Goal: Task Accomplishment & Management: Manage account settings

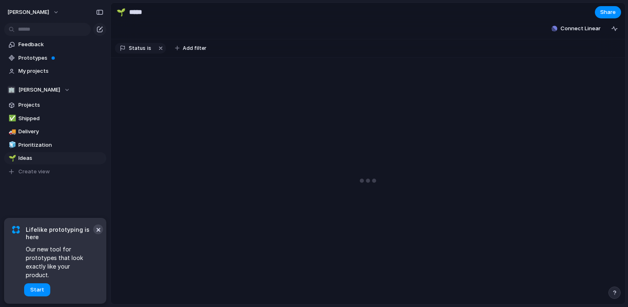
click at [97, 234] on button "×" at bounding box center [98, 229] width 10 height 10
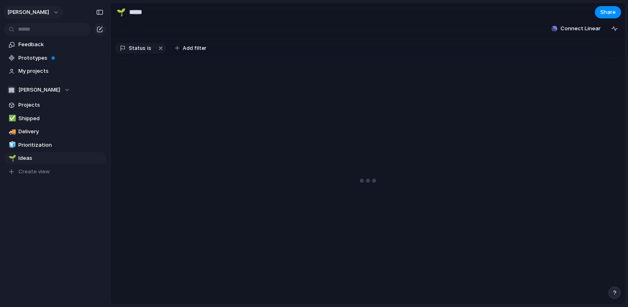
click at [36, 16] on button "[PERSON_NAME]" at bounding box center [34, 12] width 60 height 13
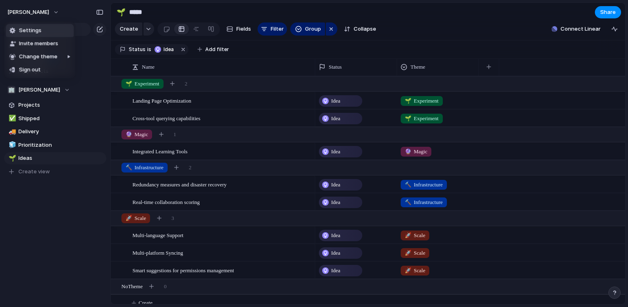
click at [34, 30] on span "Settings" at bounding box center [30, 31] width 22 height 8
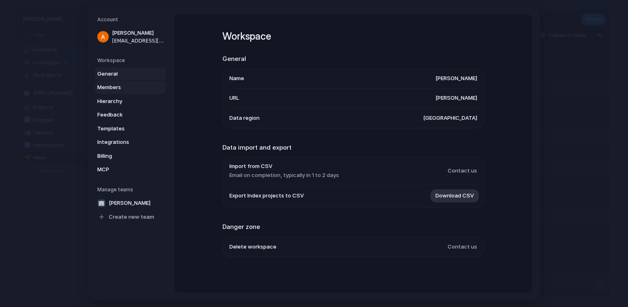
click at [122, 86] on span "Members" at bounding box center [123, 87] width 52 height 8
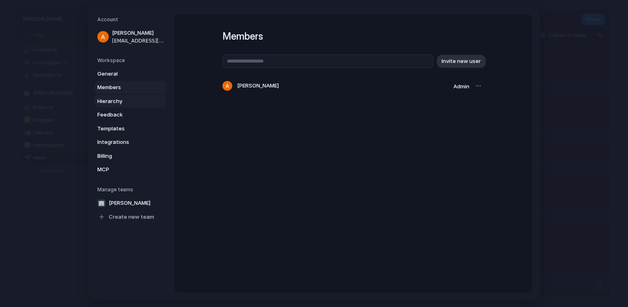
click at [99, 103] on span "Hierarchy" at bounding box center [123, 101] width 52 height 8
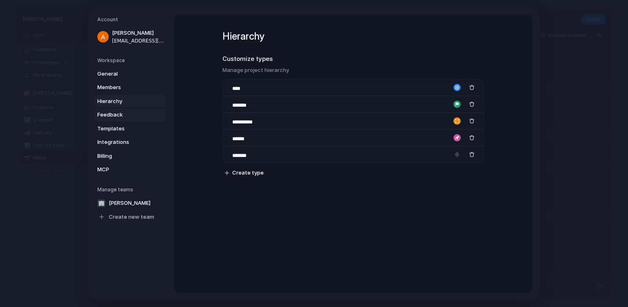
click at [122, 113] on span "Feedback" at bounding box center [123, 115] width 52 height 8
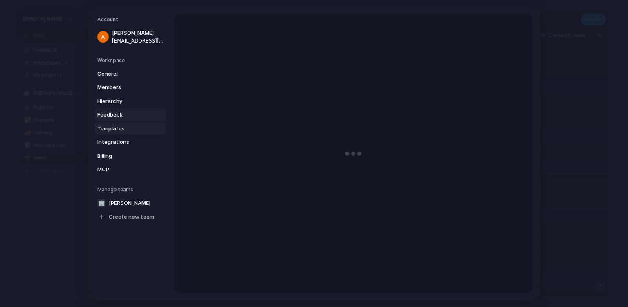
click at [117, 124] on link "Templates" at bounding box center [130, 128] width 71 height 13
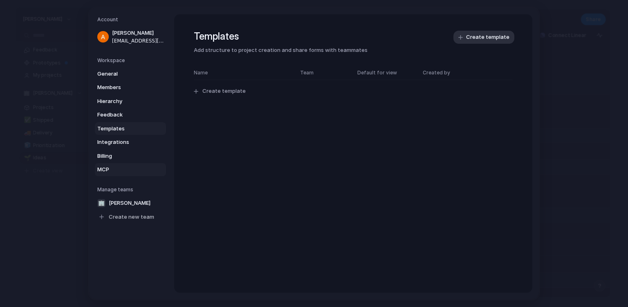
click at [116, 170] on span "MCP" at bounding box center [123, 170] width 52 height 8
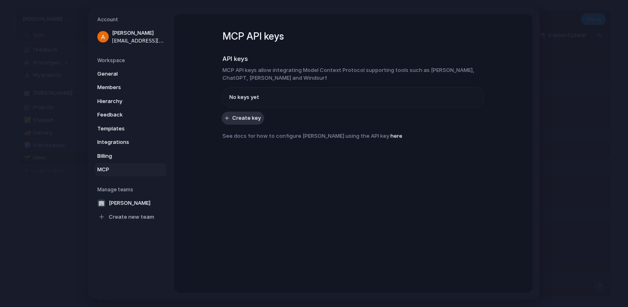
click at [235, 94] on span "No keys yet" at bounding box center [244, 97] width 30 height 8
click at [113, 222] on link "Create new team" at bounding box center [130, 216] width 71 height 13
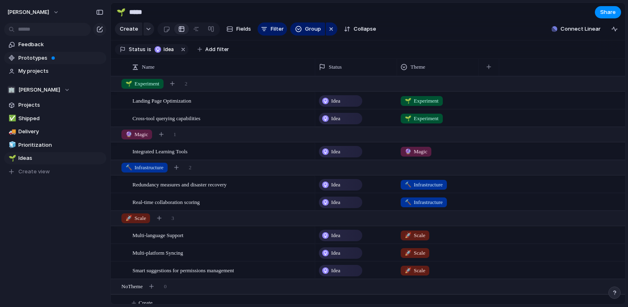
click at [52, 58] on span at bounding box center [52, 57] width 3 height 3
click at [64, 114] on link "✅ Shipped" at bounding box center [55, 118] width 102 height 12
type input "*******"
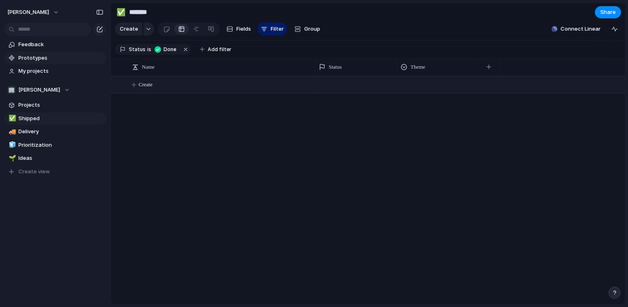
click at [150, 81] on span "Create" at bounding box center [146, 85] width 14 height 8
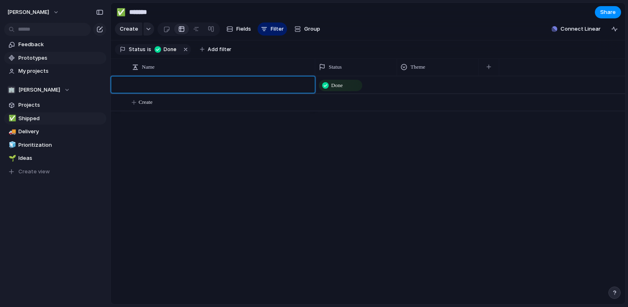
click at [131, 87] on div at bounding box center [217, 84] width 190 height 17
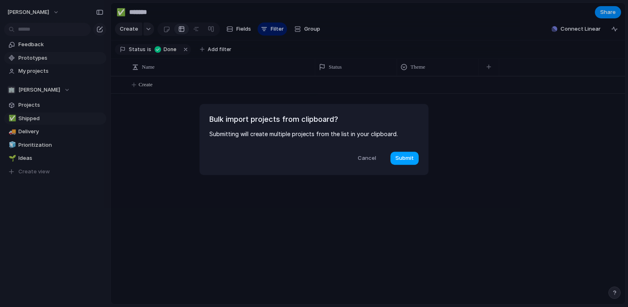
click at [408, 159] on span "Submit" at bounding box center [404, 158] width 18 height 8
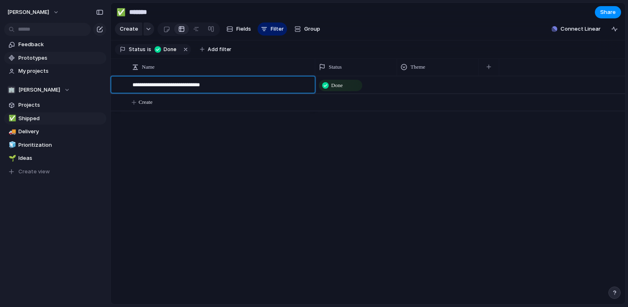
click at [155, 106] on body "ahmed Feedback Prototypes My projects 🏢 Ahmed Projects ✅ Shipped 🚚 Delivery 🧊 P…" at bounding box center [314, 153] width 628 height 307
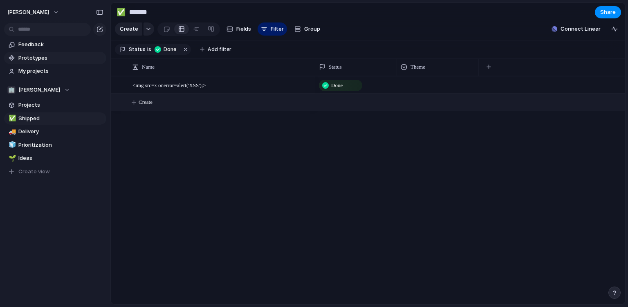
click at [154, 105] on button "Create" at bounding box center [378, 102] width 519 height 17
click at [225, 204] on body "ahmed Feedback Prototypes My projects 🏢 Ahmed Projects ✅ Shipped 🚚 Delivery 🧊 P…" at bounding box center [314, 153] width 628 height 307
click at [179, 87] on span "<img src=x onerror=alert('XSS');>" at bounding box center [169, 84] width 74 height 9
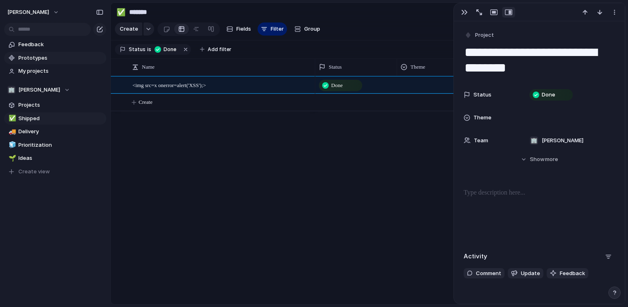
scroll to position [41, 0]
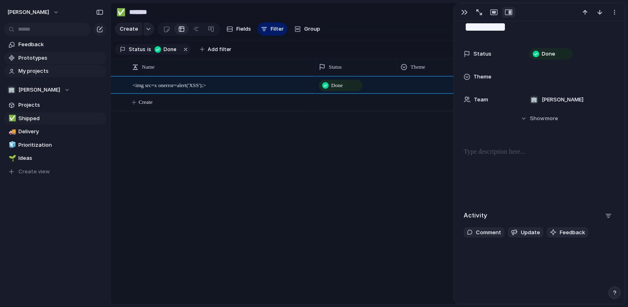
click at [47, 71] on span "My projects" at bounding box center [60, 71] width 85 height 8
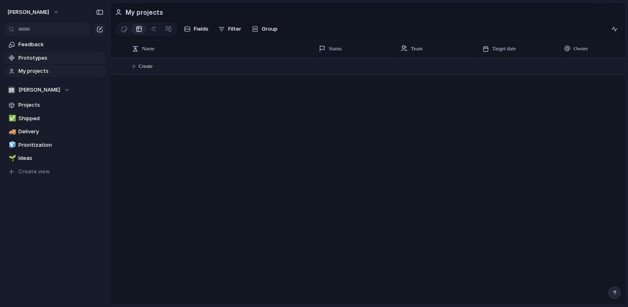
click at [138, 74] on button "Create" at bounding box center [378, 66] width 519 height 17
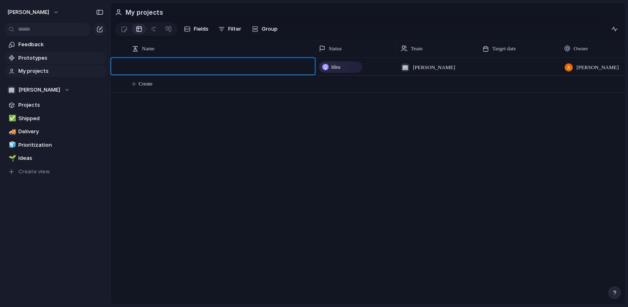
type textarea "**********"
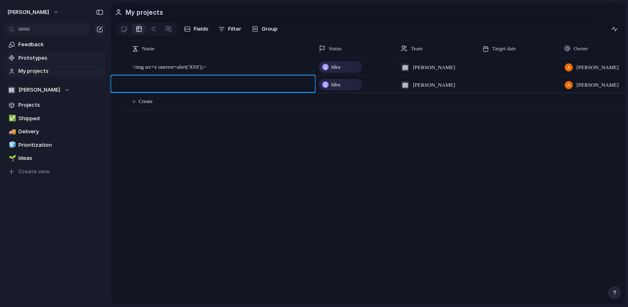
click at [450, 150] on body "ahmed Feedback Prototypes My projects 🏢 Ahmed Projects ✅ Shipped 🚚 Delivery 🧊 P…" at bounding box center [314, 153] width 628 height 307
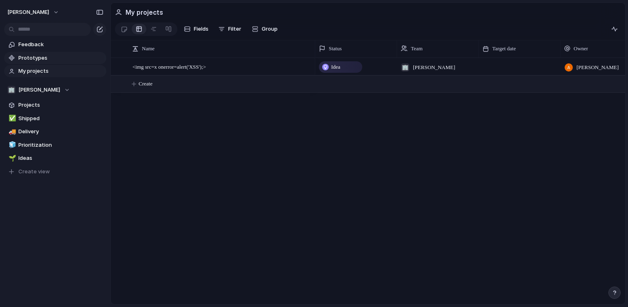
click at [159, 64] on span "<img src=x onerror=alert('XSS');>" at bounding box center [169, 66] width 74 height 9
click at [173, 65] on span "<img src=x onerror=alert('XSS');>" at bounding box center [169, 66] width 74 height 9
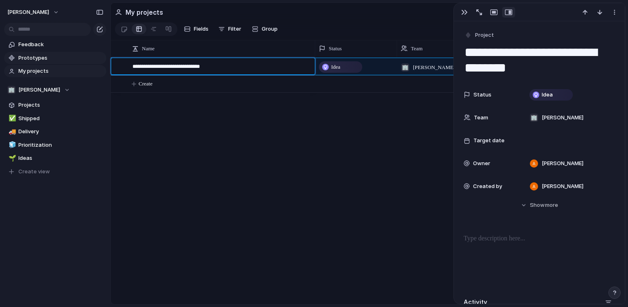
click at [486, 93] on body "ahmed Feedback Prototypes My projects 🏢 Ahmed Projects ✅ Shipped 🚚 Delivery 🧊 P…" at bounding box center [314, 153] width 628 height 307
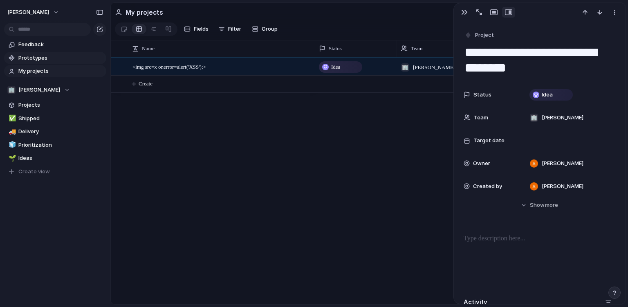
click at [477, 123] on div "Team 🏢 Ahmed" at bounding box center [538, 118] width 151 height 16
click at [479, 119] on div "🏢 Ahmed" at bounding box center [314, 153] width 628 height 307
click at [488, 113] on div "Team 🏢 Ahmed" at bounding box center [538, 118] width 151 height 16
click at [481, 139] on div "🏢 Ahmed" at bounding box center [314, 153] width 628 height 307
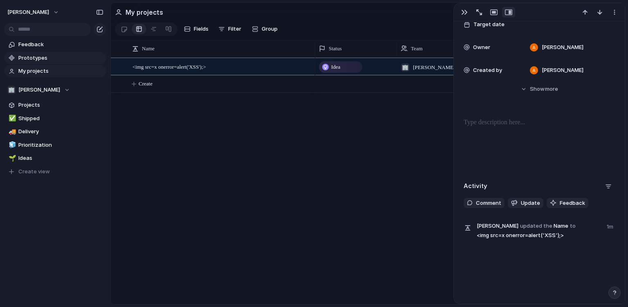
click at [516, 151] on div at bounding box center [538, 144] width 151 height 52
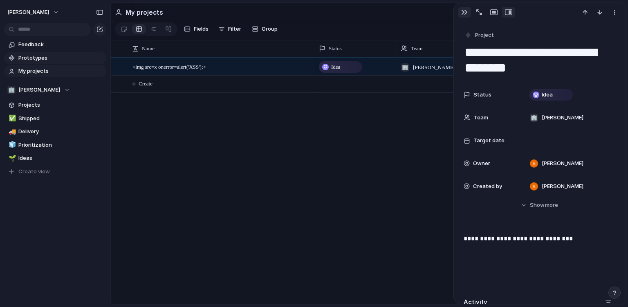
click at [460, 10] on button "button" at bounding box center [464, 12] width 13 height 11
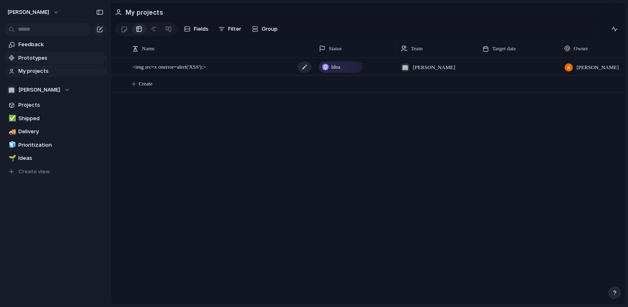
click at [206, 62] on span "<img src=x onerror=alert('XSS');>" at bounding box center [169, 66] width 74 height 9
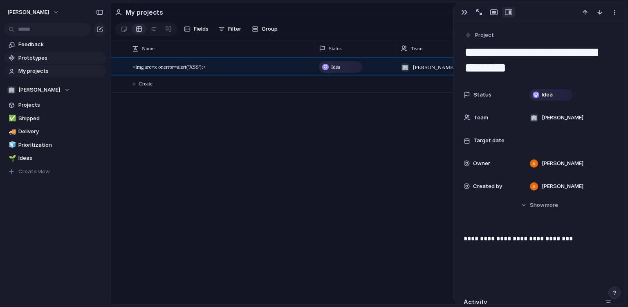
scroll to position [116, 0]
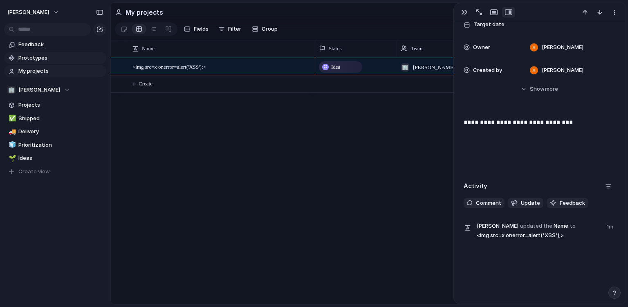
click at [508, 233] on span "Ahmed updated the Name to <img src=x onerror=alert('XSS');>" at bounding box center [539, 230] width 125 height 18
drag, startPoint x: 483, startPoint y: 219, endPoint x: 506, endPoint y: 222, distance: 23.6
click at [506, 222] on div "Activity Comment Update Feedback Ahmed updated the Name to <img src=x onerror=a…" at bounding box center [538, 213] width 151 height 66
click at [45, 90] on div "🏢 Ahmed" at bounding box center [38, 90] width 63 height 8
click at [44, 89] on div "🏢 Ahmed Create new team" at bounding box center [314, 153] width 628 height 307
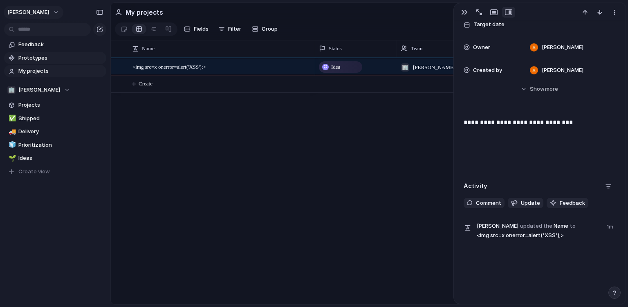
click at [36, 12] on button "[PERSON_NAME]" at bounding box center [34, 12] width 60 height 13
click at [45, 40] on li "Invite members" at bounding box center [40, 43] width 68 height 13
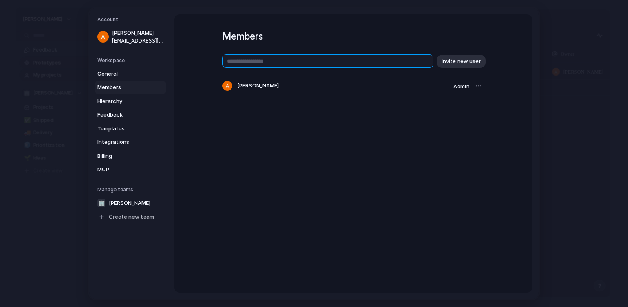
click at [363, 63] on input "text" at bounding box center [327, 60] width 211 height 13
type input "**********"
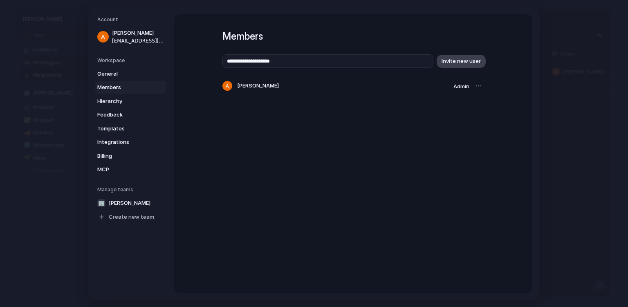
click at [474, 59] on span "Invite new user" at bounding box center [460, 61] width 39 height 8
click at [113, 104] on span "Hierarchy" at bounding box center [123, 101] width 52 height 8
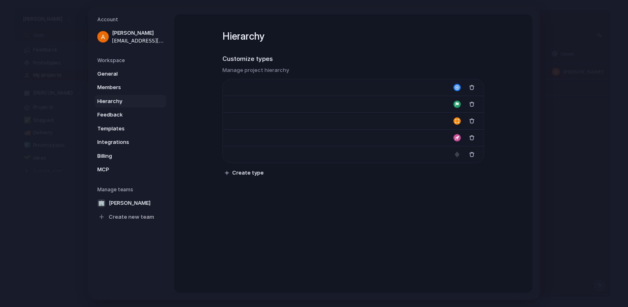
type input "****"
type input "*******"
type input "**********"
type input "******"
type input "*******"
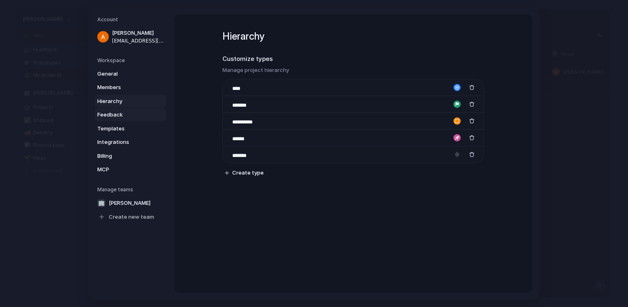
click at [111, 112] on span "Feedback" at bounding box center [123, 115] width 52 height 8
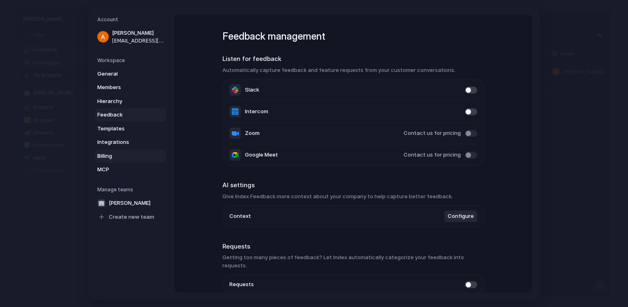
click at [132, 154] on span "Billing" at bounding box center [123, 156] width 52 height 8
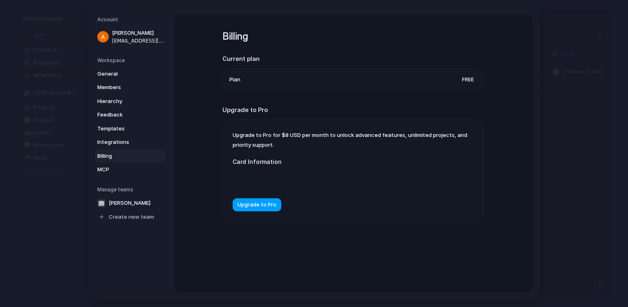
click at [259, 200] on button "Upgrade to Pro" at bounding box center [257, 204] width 49 height 13
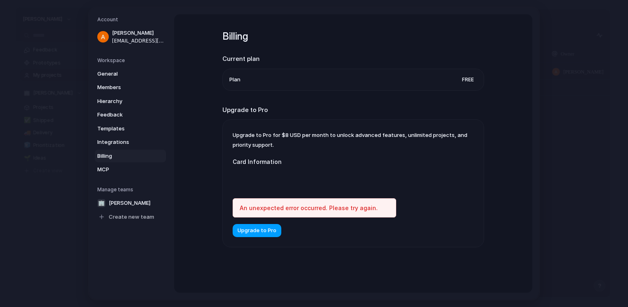
click at [259, 200] on div "An unexpected error occurred. Please try again." at bounding box center [314, 207] width 163 height 19
drag, startPoint x: 259, startPoint y: 208, endPoint x: 293, endPoint y: 205, distance: 34.9
click at [268, 159] on label "Card Information" at bounding box center [314, 161] width 163 height 9
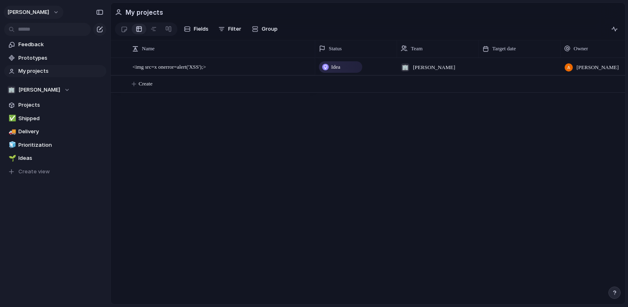
click at [32, 16] on button "[PERSON_NAME]" at bounding box center [34, 12] width 60 height 13
click at [41, 34] on li "Settings" at bounding box center [40, 30] width 68 height 13
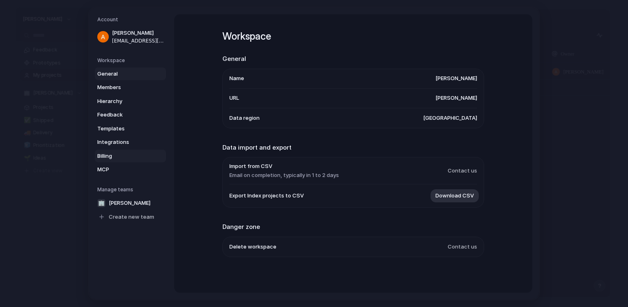
click at [97, 153] on link "Billing" at bounding box center [130, 155] width 71 height 13
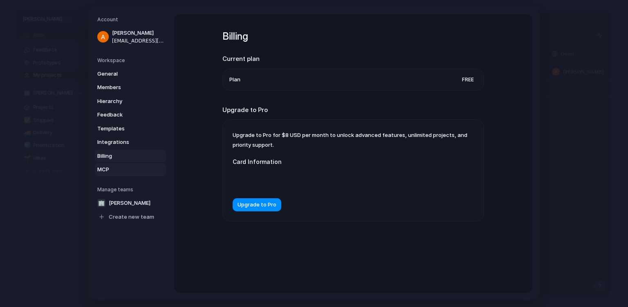
click at [144, 163] on link "MCP" at bounding box center [130, 169] width 71 height 13
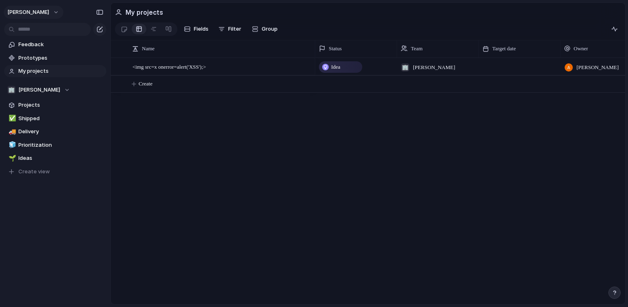
click at [33, 11] on button "[PERSON_NAME]" at bounding box center [34, 12] width 60 height 13
click at [33, 12] on div "Settings Invite members Change theme Sign out" at bounding box center [314, 153] width 628 height 307
click at [46, 88] on div "🏢 Ahmed" at bounding box center [38, 90] width 63 height 8
click at [34, 139] on span "Create new team" at bounding box center [42, 136] width 45 height 8
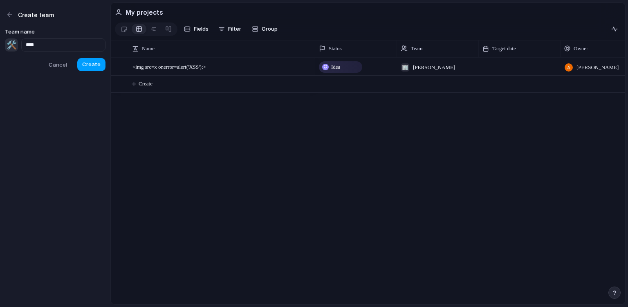
type input "****"
click at [98, 63] on span "Create" at bounding box center [91, 64] width 18 height 8
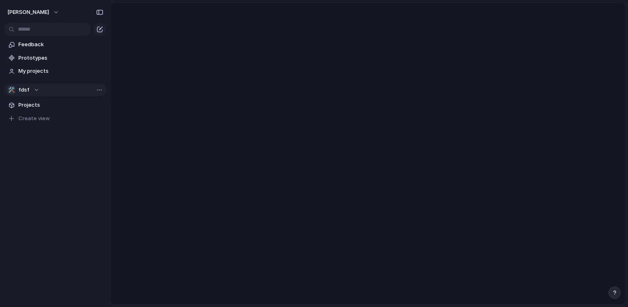
click at [41, 89] on button "🛠️ fdsf" at bounding box center [55, 90] width 102 height 12
click at [38, 146] on li "Create new team" at bounding box center [48, 150] width 79 height 13
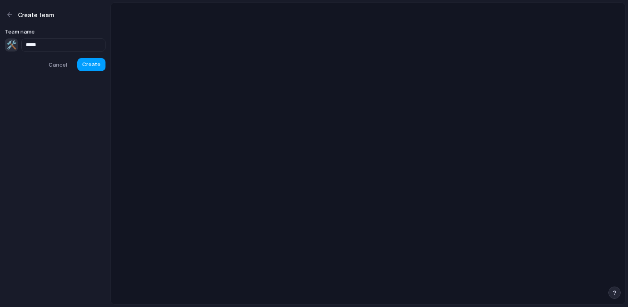
type input "*****"
click at [97, 63] on span "Create" at bounding box center [91, 64] width 18 height 8
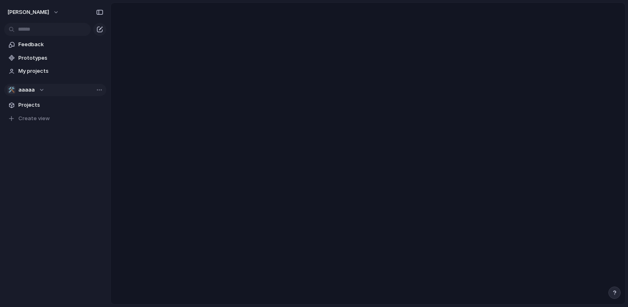
click at [43, 90] on div "🛠️ aaaaa" at bounding box center [25, 90] width 37 height 8
click at [60, 195] on div "🏢 Ahmed 🛠️ aaaaa 🛠️ fdsf Create new team" at bounding box center [314, 153] width 628 height 307
click at [39, 120] on span "Create view" at bounding box center [33, 118] width 31 height 8
click at [162, 58] on button "Create" at bounding box center [378, 66] width 519 height 17
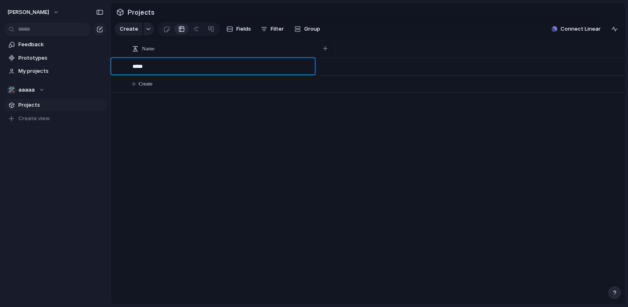
type textarea "******"
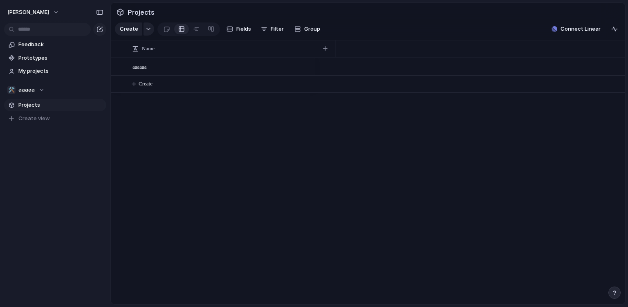
click at [167, 158] on body "ahmed Feedback Prototypes My projects 🛠️ aaaaa Projects To pick up a draggable …" at bounding box center [314, 153] width 628 height 307
click at [34, 116] on span "Create view" at bounding box center [33, 118] width 31 height 8
click at [37, 90] on div "🛠️ aaaaa" at bounding box center [25, 90] width 37 height 8
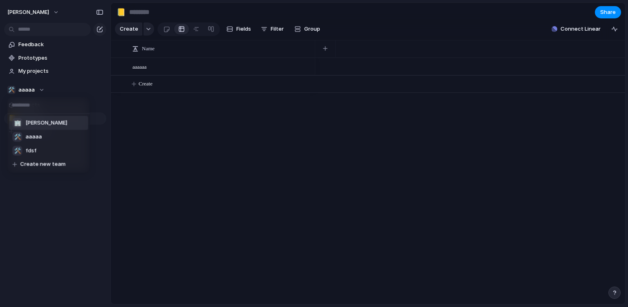
click at [45, 125] on li "🏢 Ahmed" at bounding box center [48, 123] width 79 height 14
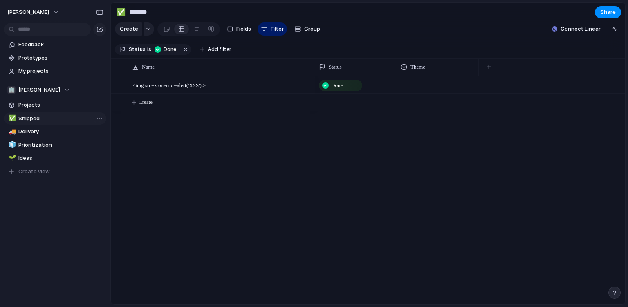
click at [31, 114] on span "Shipped" at bounding box center [60, 118] width 85 height 8
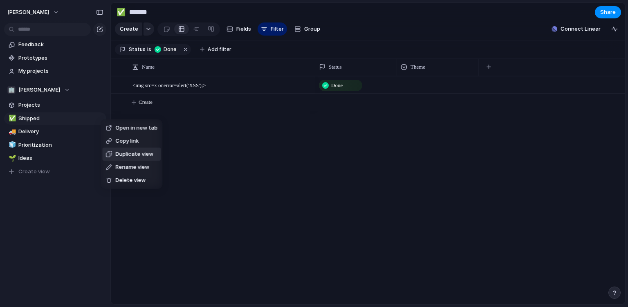
click at [139, 154] on span "Duplicate view" at bounding box center [134, 154] width 38 height 8
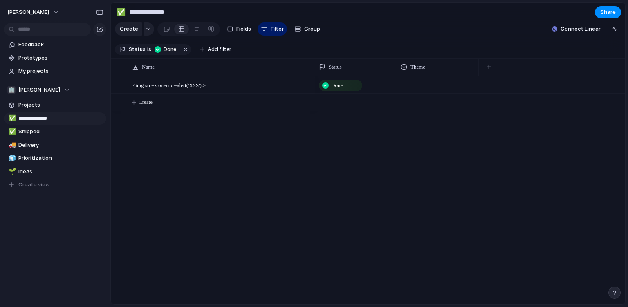
type input "**********"
click at [155, 105] on button "Create" at bounding box center [378, 102] width 519 height 17
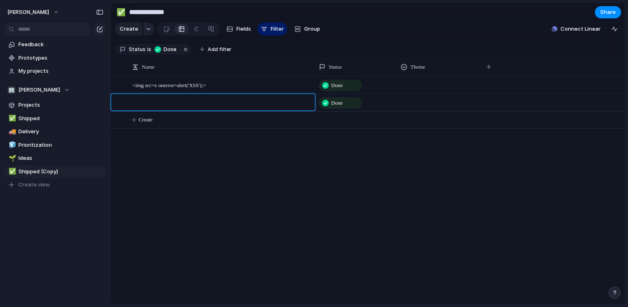
click at [199, 87] on body "**********" at bounding box center [314, 153] width 628 height 307
click at [199, 87] on span "<img src=x onerror=alert('XSS');>" at bounding box center [169, 84] width 74 height 9
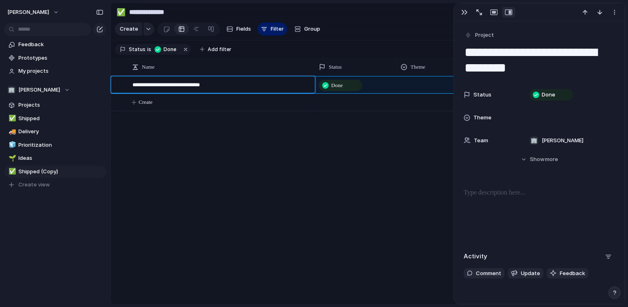
click at [199, 87] on textarea "**********" at bounding box center [220, 86] width 177 height 10
click at [199, 86] on textarea "**********" at bounding box center [220, 86] width 177 height 10
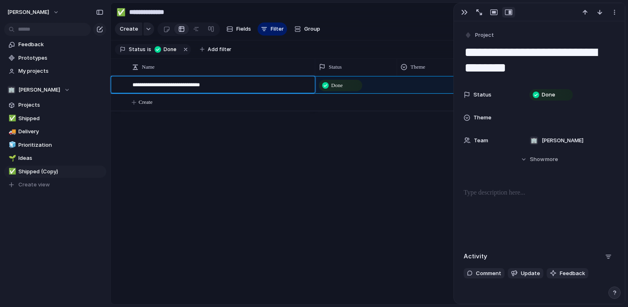
click at [199, 86] on textarea "**********" at bounding box center [220, 86] width 177 height 10
click at [147, 104] on body "**********" at bounding box center [314, 153] width 628 height 307
click at [157, 101] on button "Create" at bounding box center [378, 102] width 519 height 17
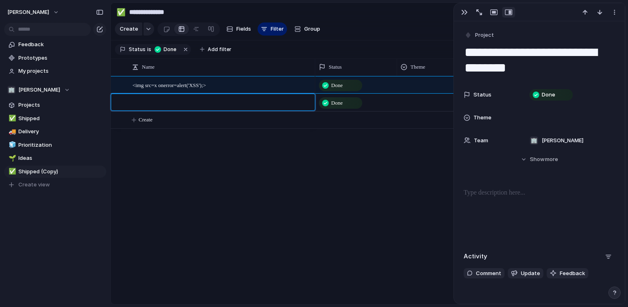
paste textarea "**********"
type textarea "**********"
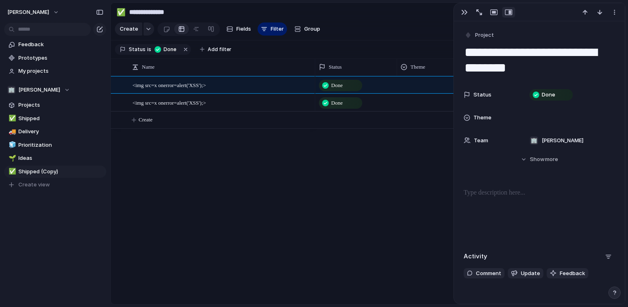
click at [338, 132] on body "**********" at bounding box center [314, 153] width 628 height 307
click at [246, 98] on div "<img src=x onerror=alert('XSS');>" at bounding box center [222, 102] width 180 height 17
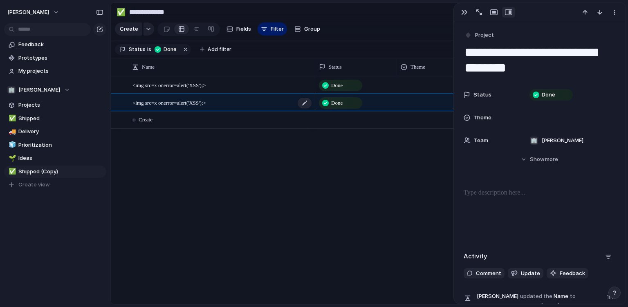
click at [246, 99] on div "<img src=x onerror=alert('XSS');>" at bounding box center [222, 102] width 180 height 17
click at [357, 102] on body "**********" at bounding box center [314, 153] width 628 height 307
click at [271, 83] on div "<img src=x onerror=alert('XSS');>" at bounding box center [222, 85] width 180 height 17
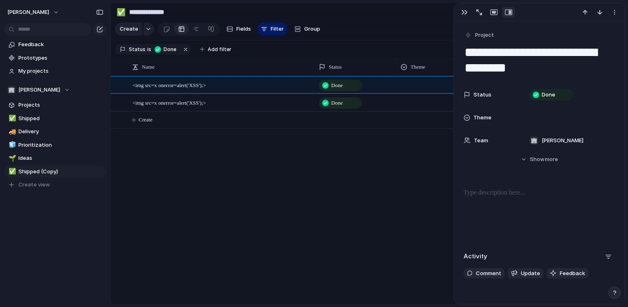
click at [268, 94] on div "<img src=x onerror=alert('XSS');>" at bounding box center [213, 103] width 204 height 18
click at [266, 97] on div "<img src=x onerror=alert('XSS');>" at bounding box center [222, 102] width 180 height 17
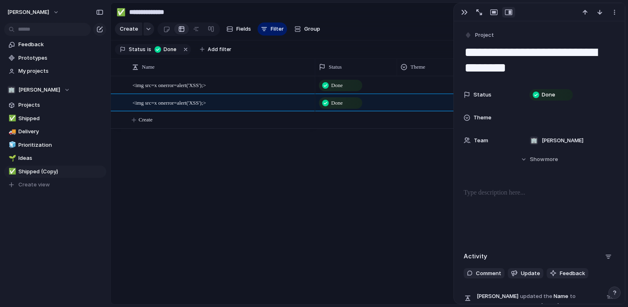
click at [518, 211] on div at bounding box center [538, 214] width 151 height 52
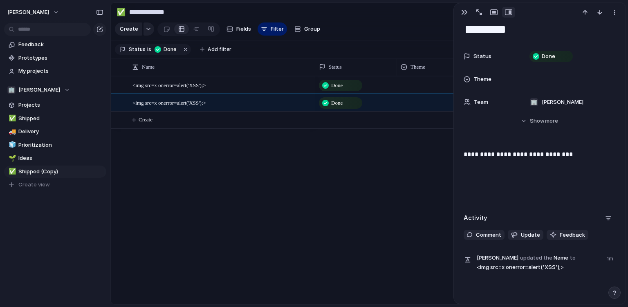
scroll to position [39, 0]
click at [266, 152] on div "<img src=x onerror=alert('XSS');> <img src=x onerror=alert('XSS');> Done Done C…" at bounding box center [368, 190] width 514 height 228
click at [461, 11] on div "button" at bounding box center [464, 12] width 7 height 7
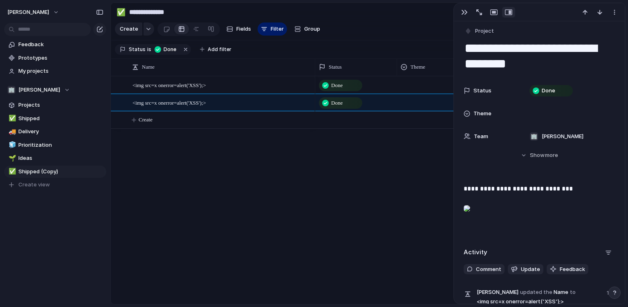
scroll to position [70, 0]
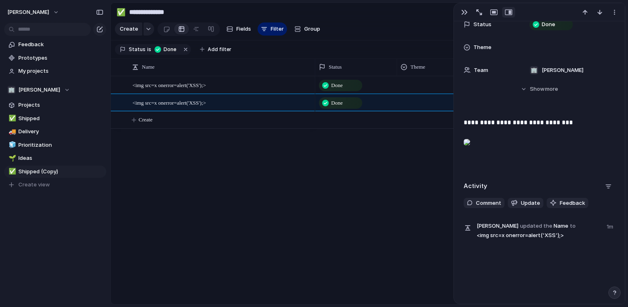
click at [470, 141] on div at bounding box center [466, 142] width 7 height 16
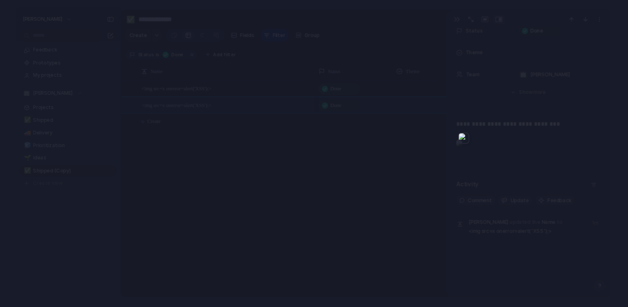
click at [463, 138] on div at bounding box center [463, 137] width 11 height 11
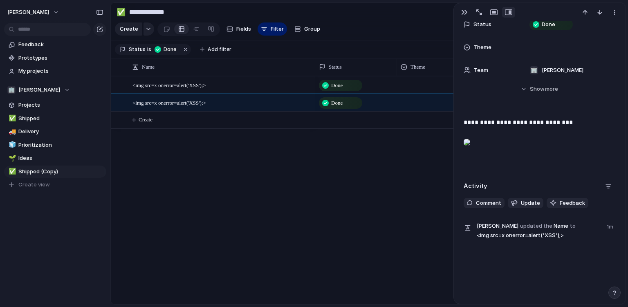
click at [467, 142] on div at bounding box center [466, 142] width 7 height 16
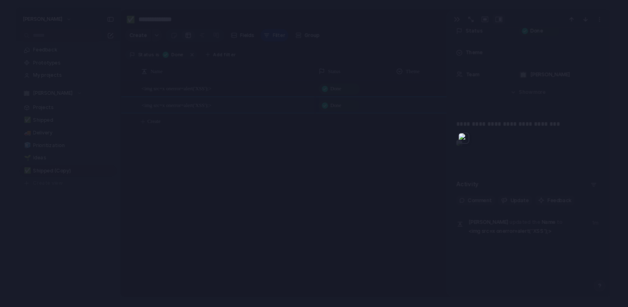
click at [516, 152] on div at bounding box center [314, 153] width 628 height 307
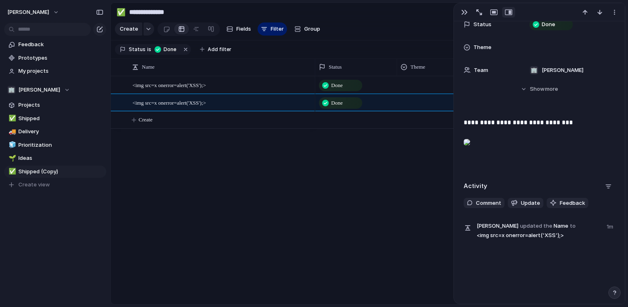
click at [470, 143] on div at bounding box center [466, 142] width 7 height 16
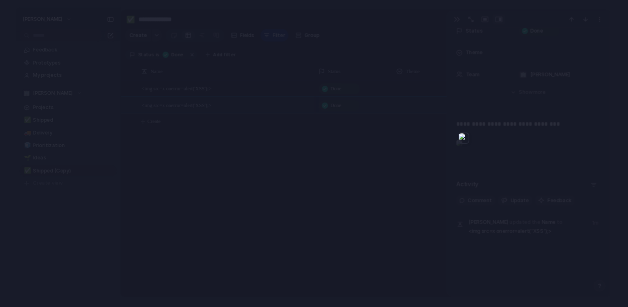
click at [472, 143] on div at bounding box center [314, 153] width 628 height 307
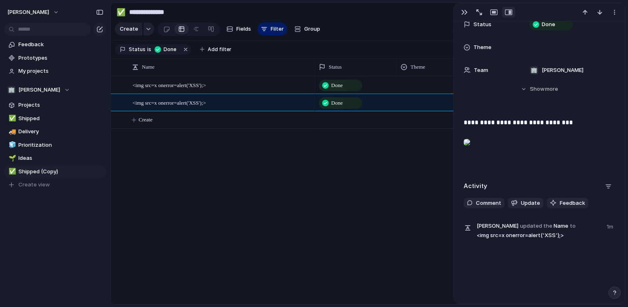
click at [509, 146] on p at bounding box center [538, 144] width 151 height 20
click at [574, 118] on p "**********" at bounding box center [538, 123] width 151 height 10
click at [358, 144] on div "Done Done" at bounding box center [470, 190] width 310 height 228
click at [467, 10] on button "button" at bounding box center [464, 12] width 13 height 11
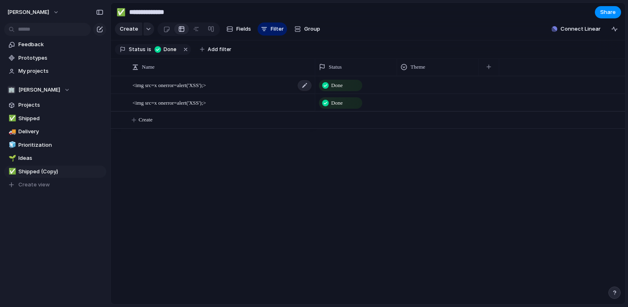
click at [275, 82] on div "<img src=x onerror=alert('XSS');>" at bounding box center [222, 85] width 180 height 17
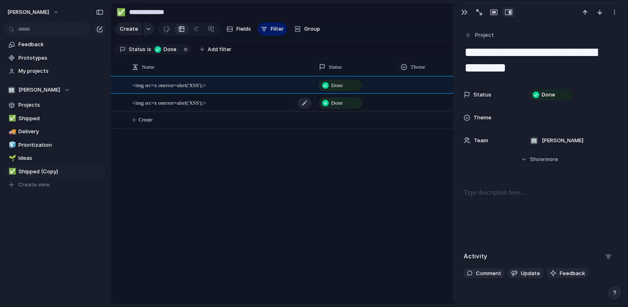
click at [256, 107] on div "<img src=x onerror=alert('XSS');>" at bounding box center [222, 102] width 180 height 17
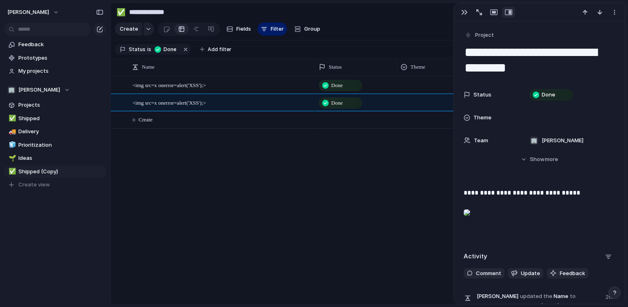
click at [469, 216] on div at bounding box center [466, 212] width 7 height 16
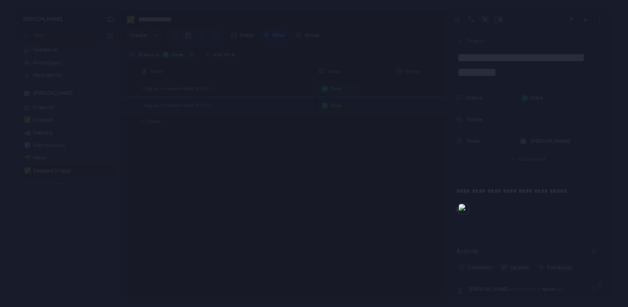
click at [429, 211] on div at bounding box center [314, 153] width 628 height 307
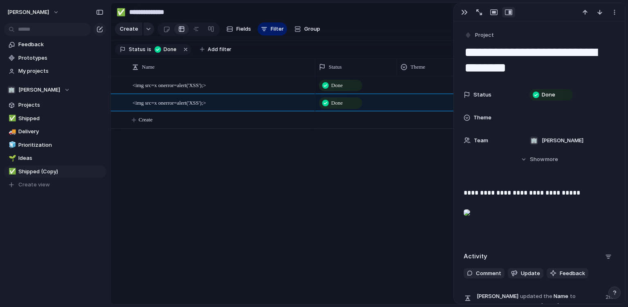
click at [518, 221] on p at bounding box center [538, 214] width 151 height 20
click at [398, 196] on div "Done Done" at bounding box center [470, 190] width 310 height 228
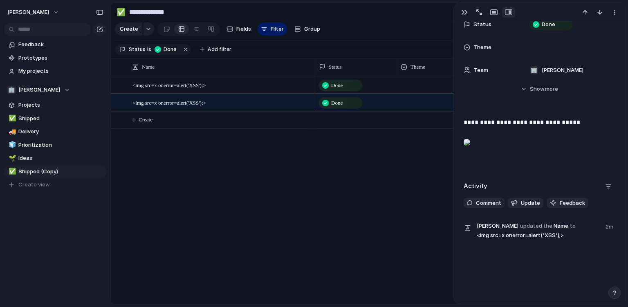
click at [526, 232] on span "Ahmed updated the Name to <img src=x onerror=alert('XSS');>" at bounding box center [539, 230] width 124 height 18
drag, startPoint x: 526, startPoint y: 232, endPoint x: 565, endPoint y: 232, distance: 39.2
click at [514, 260] on div "**********" at bounding box center [539, 162] width 171 height 282
click at [480, 200] on span "Comment" at bounding box center [488, 203] width 25 height 8
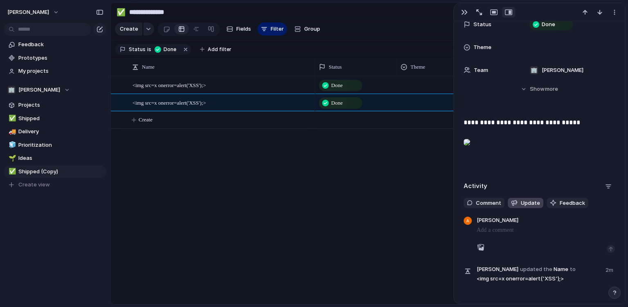
click at [519, 201] on button "Update" at bounding box center [526, 203] width 36 height 11
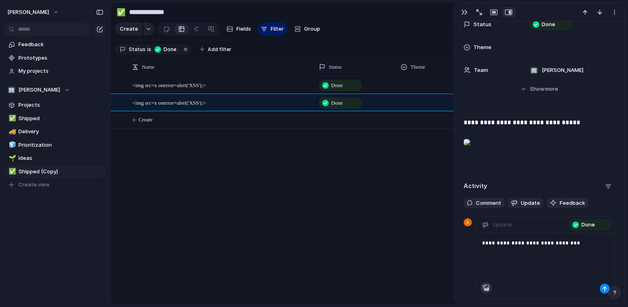
click at [488, 286] on div "button" at bounding box center [486, 287] width 7 height 7
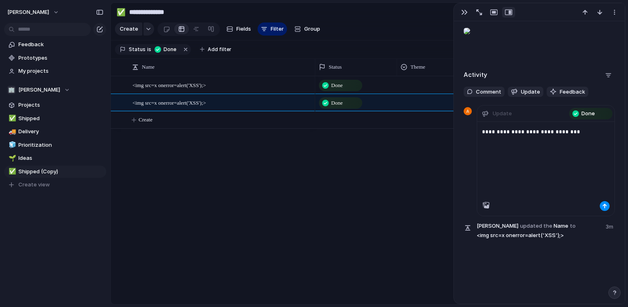
click at [538, 164] on div "**********" at bounding box center [545, 147] width 137 height 51
click at [580, 151] on div "**********" at bounding box center [545, 147] width 137 height 51
click at [603, 205] on div "button" at bounding box center [604, 206] width 5 height 5
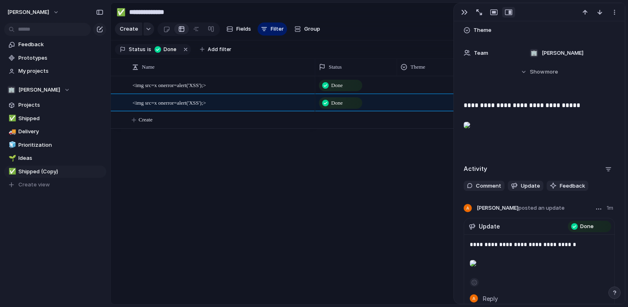
scroll to position [189, 0]
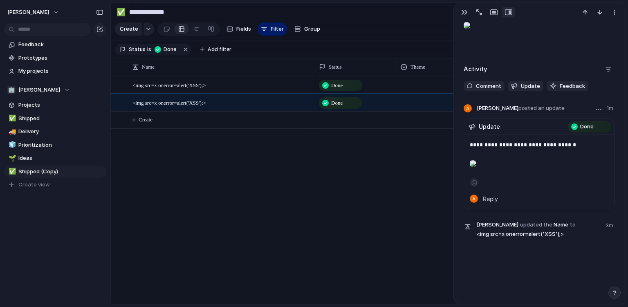
click at [476, 165] on div at bounding box center [473, 163] width 7 height 16
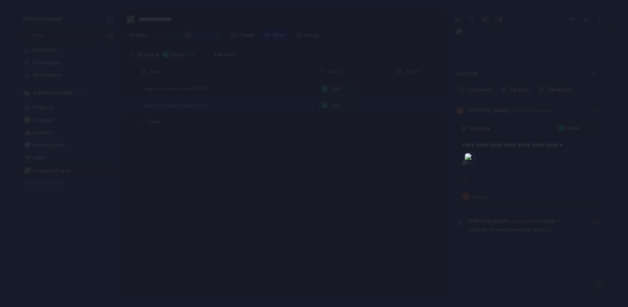
click at [390, 202] on div at bounding box center [314, 153] width 628 height 307
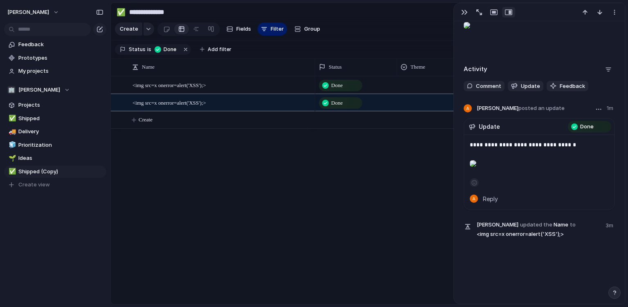
click at [516, 164] on p at bounding box center [539, 165] width 139 height 20
click at [488, 84] on span "Comment" at bounding box center [488, 86] width 25 height 8
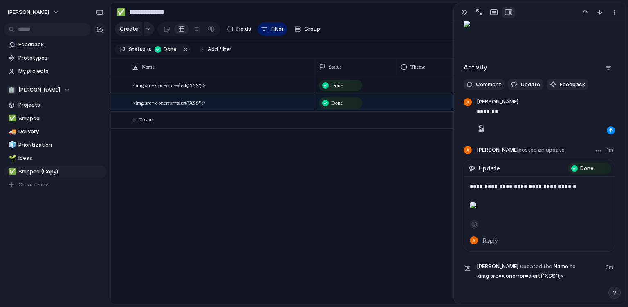
scroll to position [232, 0]
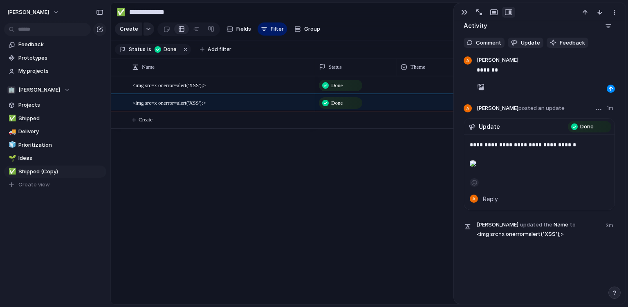
click at [475, 163] on div at bounding box center [473, 163] width 7 height 16
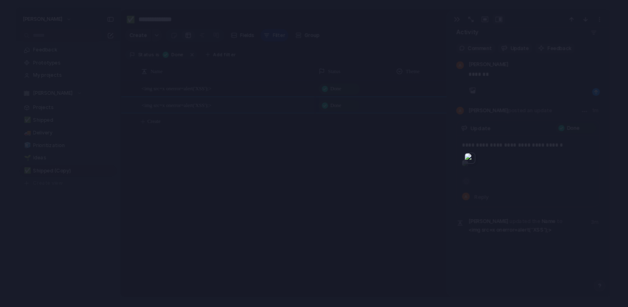
click at [475, 163] on div at bounding box center [314, 153] width 628 height 307
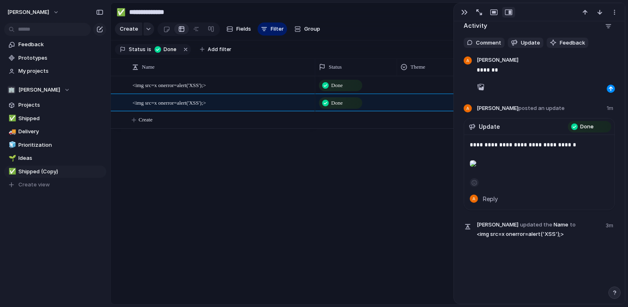
click at [563, 75] on div at bounding box center [546, 78] width 138 height 7
click at [611, 86] on div "button" at bounding box center [610, 88] width 5 height 5
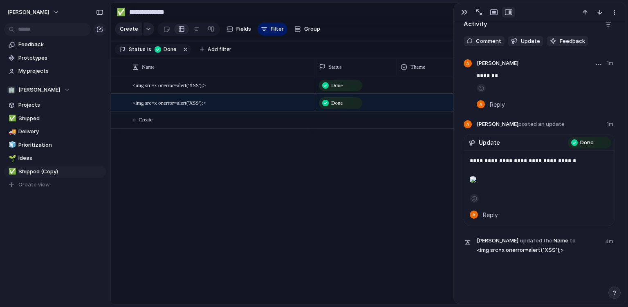
click at [494, 81] on aside at bounding box center [546, 87] width 138 height 12
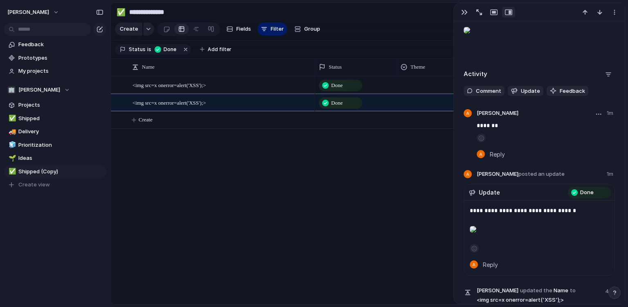
scroll to position [181, 0]
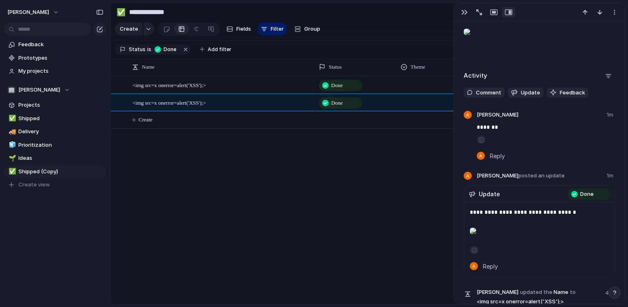
click at [515, 50] on div "**********" at bounding box center [538, 33] width 151 height 52
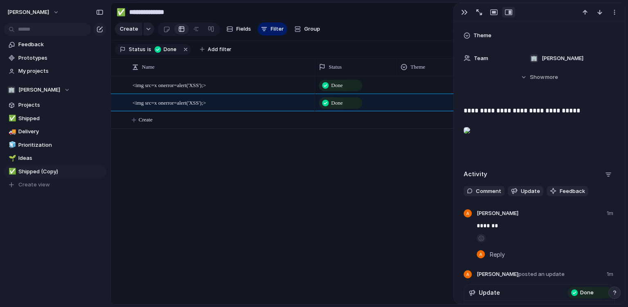
scroll to position [84, 0]
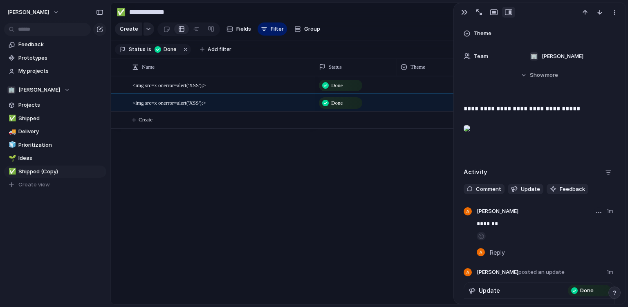
click at [599, 215] on button "button" at bounding box center [598, 212] width 10 height 10
click at [591, 228] on li "Edit" at bounding box center [578, 228] width 47 height 13
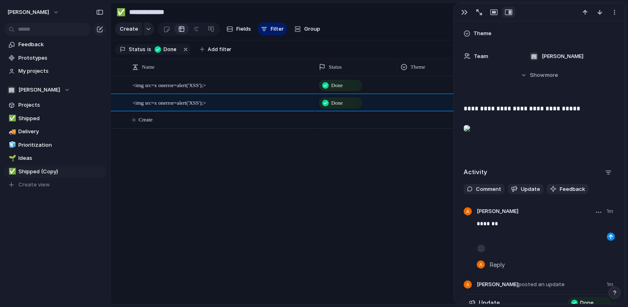
click at [521, 222] on p "*******" at bounding box center [546, 224] width 138 height 10
click at [609, 233] on button "button" at bounding box center [610, 237] width 8 height 8
click at [611, 235] on div "button" at bounding box center [610, 236] width 5 height 5
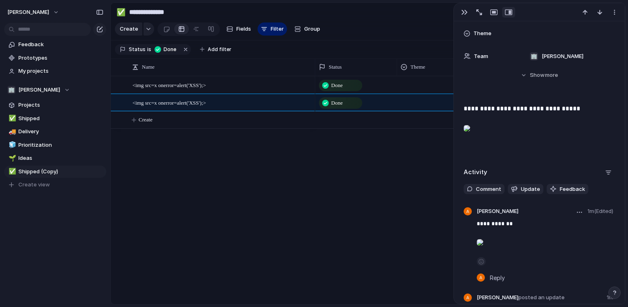
click at [480, 242] on div at bounding box center [480, 242] width 7 height 16
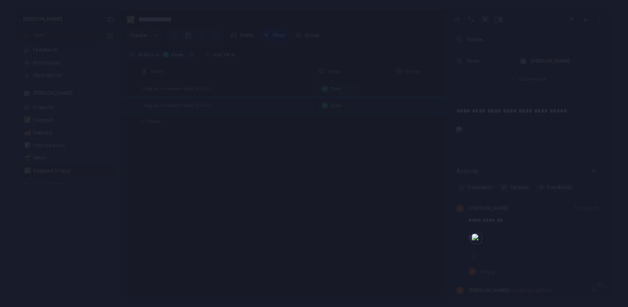
click at [496, 239] on div at bounding box center [314, 153] width 628 height 307
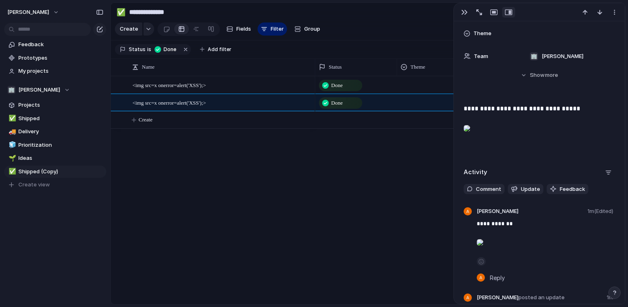
click at [398, 243] on div "Done Done" at bounding box center [470, 190] width 310 height 228
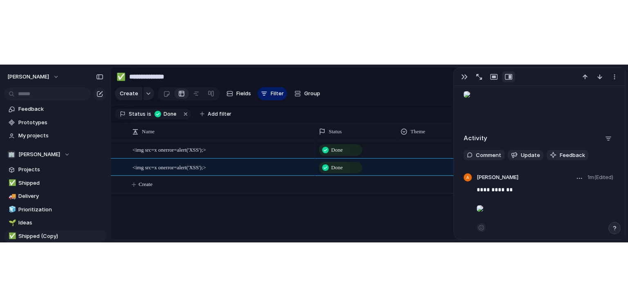
scroll to position [183, 0]
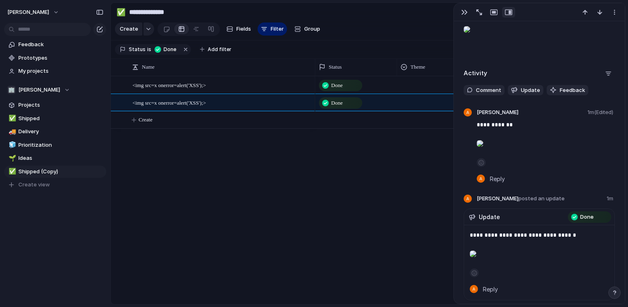
click at [304, 176] on div "<img src=x onerror=alert('XSS');> <img src=x onerror=alert('XSS');> Done Done C…" at bounding box center [368, 190] width 514 height 228
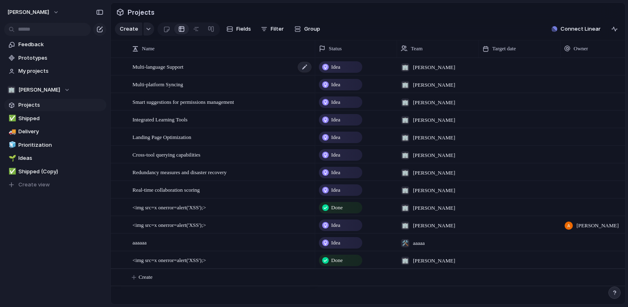
click at [146, 65] on span "Multi-language Support" at bounding box center [157, 66] width 51 height 9
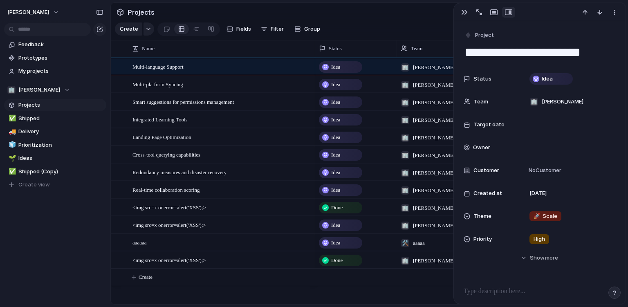
scroll to position [112, 0]
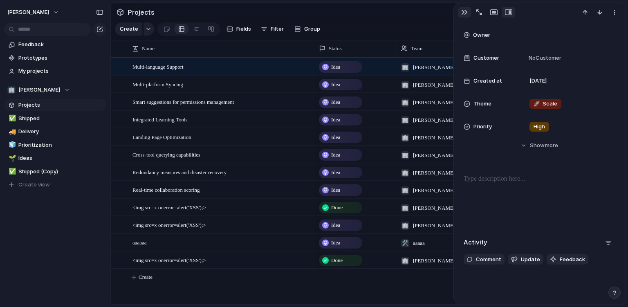
click at [461, 12] on button "button" at bounding box center [464, 12] width 13 height 11
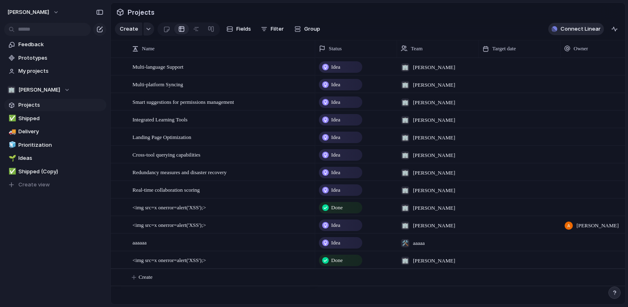
click at [576, 24] on button "Connect Linear" at bounding box center [576, 29] width 56 height 12
click at [387, 5] on div "Linear sync Connect Import Linear projects and keep them in sync Jira sync Conn…" at bounding box center [314, 153] width 628 height 307
